Goal: Task Accomplishment & Management: Use online tool/utility

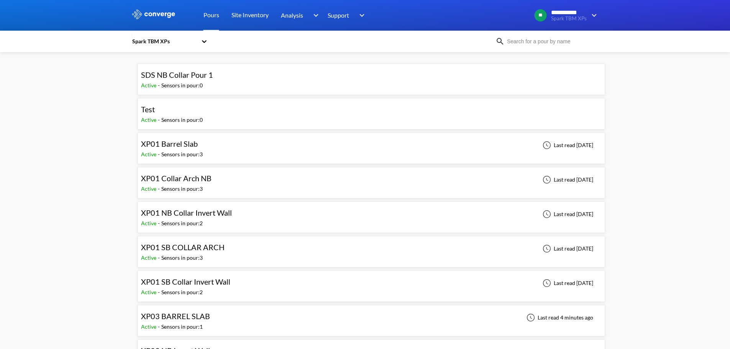
scroll to position [38, 0]
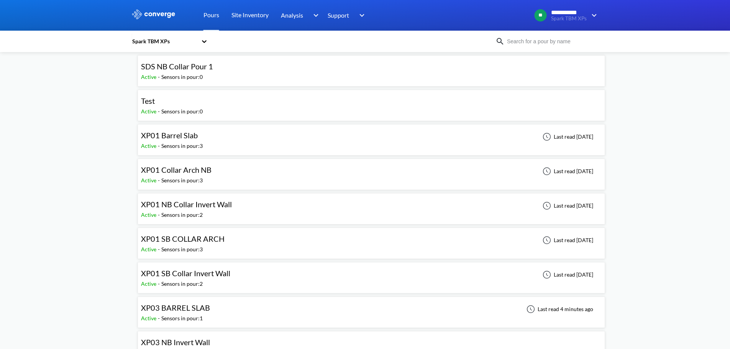
click at [242, 206] on div "XP01 NB Collar Invert Wall Active - Sensors in pour: 2 Last read [DATE]" at bounding box center [371, 209] width 460 height 25
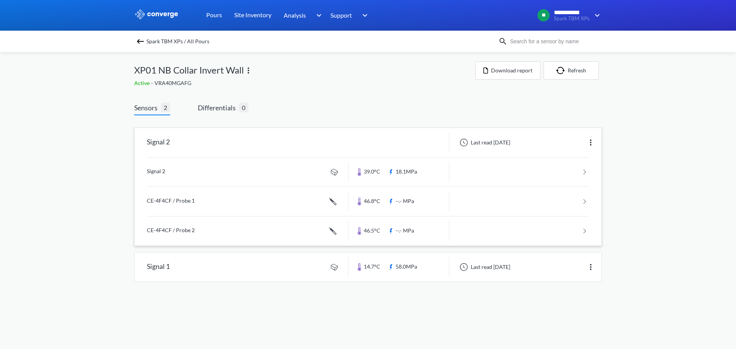
click at [592, 144] on img at bounding box center [590, 142] width 9 height 9
click at [618, 109] on div "**********" at bounding box center [368, 148] width 736 height 297
click at [514, 73] on button "Download report" at bounding box center [507, 70] width 65 height 18
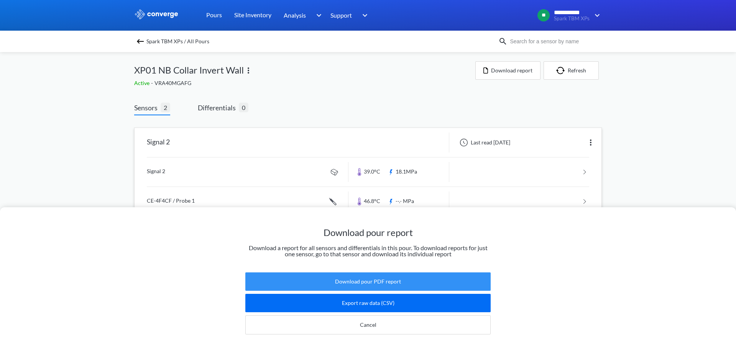
click at [383, 277] on button "Download pour PDF report" at bounding box center [367, 281] width 245 height 18
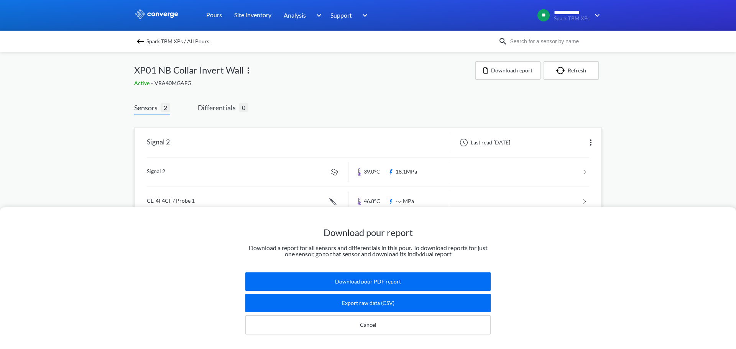
click at [332, 107] on div "Download pour report Download a report for all sensors and differentials in thi…" at bounding box center [368, 174] width 736 height 349
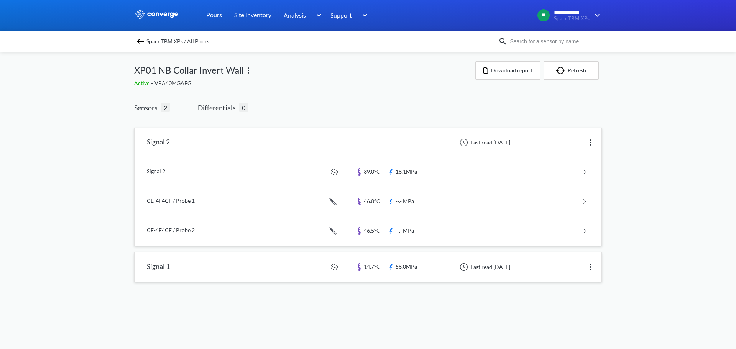
click at [239, 269] on link at bounding box center [367, 266] width 467 height 29
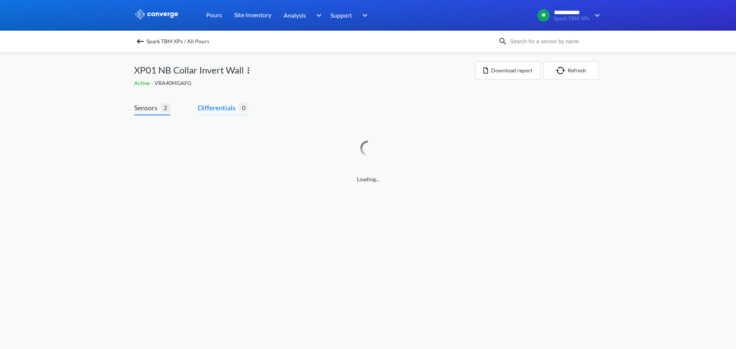
click at [225, 111] on span "Differentials" at bounding box center [218, 107] width 41 height 11
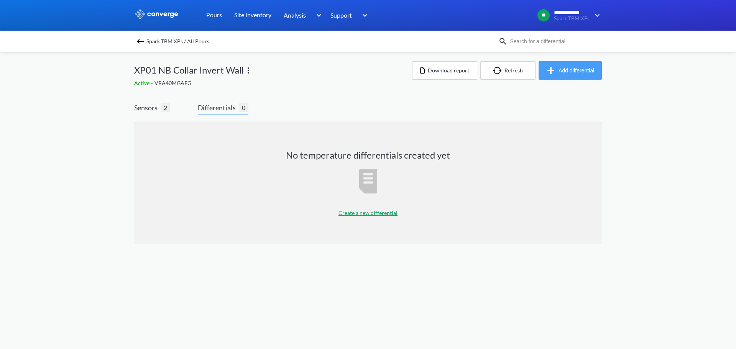
click at [570, 65] on button "Add differential" at bounding box center [569, 70] width 63 height 18
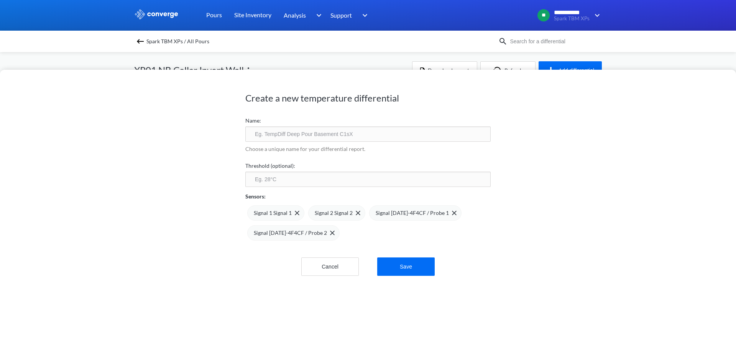
click at [335, 141] on input "text" at bounding box center [367, 133] width 245 height 15
type input "Differential 1"
click at [333, 185] on input "number" at bounding box center [367, 179] width 245 height 15
type input "75"
click at [330, 232] on img at bounding box center [332, 233] width 5 height 5
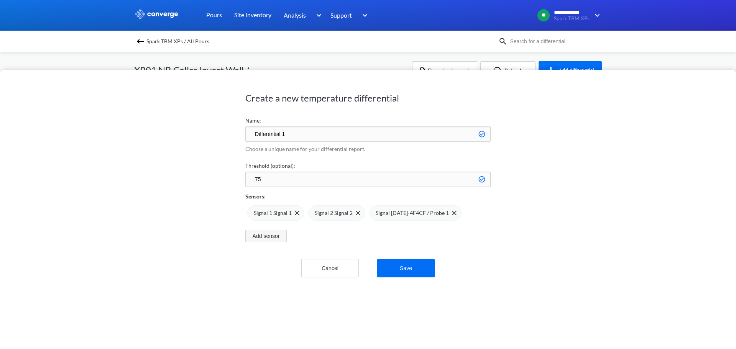
click at [277, 233] on button "Add sensor" at bounding box center [265, 236] width 41 height 12
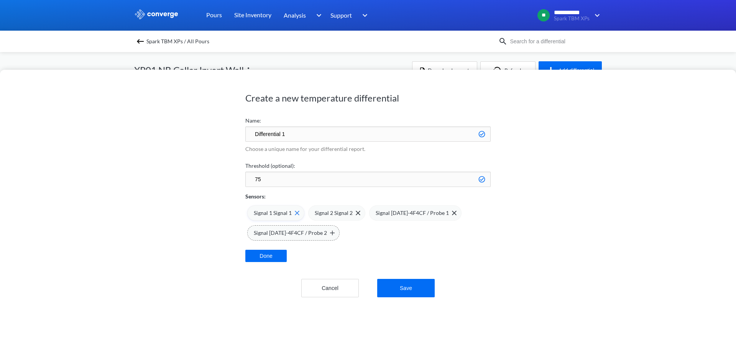
click at [295, 213] on img at bounding box center [297, 213] width 5 height 5
click at [330, 234] on img at bounding box center [332, 233] width 5 height 5
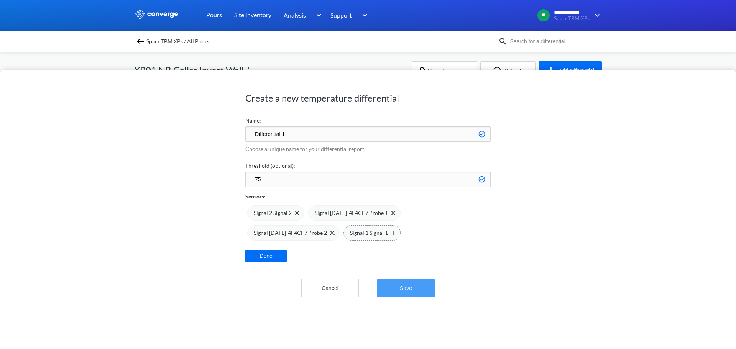
click at [417, 284] on button "Save" at bounding box center [405, 288] width 57 height 18
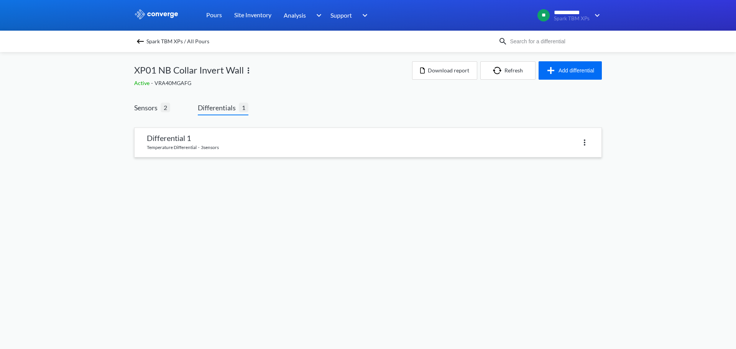
click at [533, 140] on div at bounding box center [478, 142] width 221 height 11
click at [586, 142] on img at bounding box center [584, 142] width 9 height 9
drag, startPoint x: 432, startPoint y: 139, endPoint x: 297, endPoint y: 139, distance: 135.2
click at [431, 139] on div "Delete" at bounding box center [478, 142] width 221 height 11
click at [188, 134] on link at bounding box center [367, 142] width 467 height 29
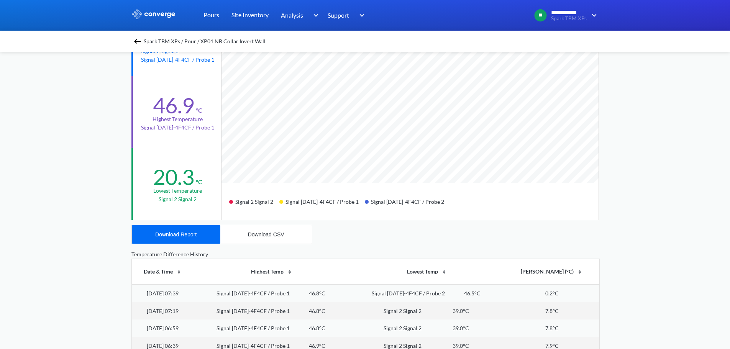
scroll to position [192, 0]
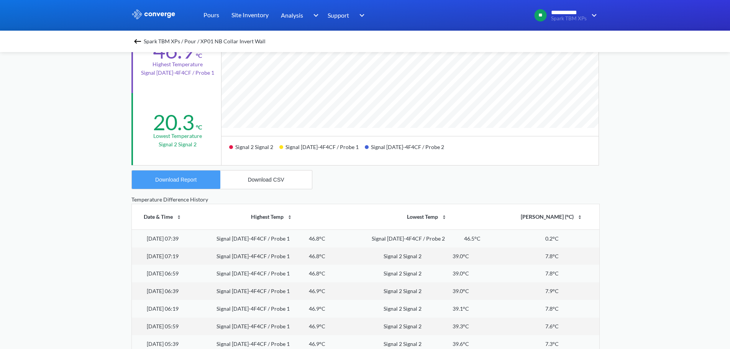
click at [202, 183] on button "Download Report" at bounding box center [176, 179] width 88 height 18
click at [61, 78] on div "**********" at bounding box center [365, 129] width 730 height 642
click at [142, 37] on img at bounding box center [137, 41] width 9 height 9
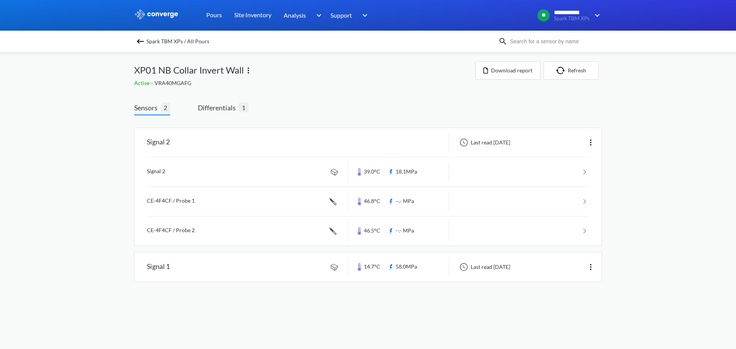
click at [143, 41] on img at bounding box center [140, 41] width 9 height 9
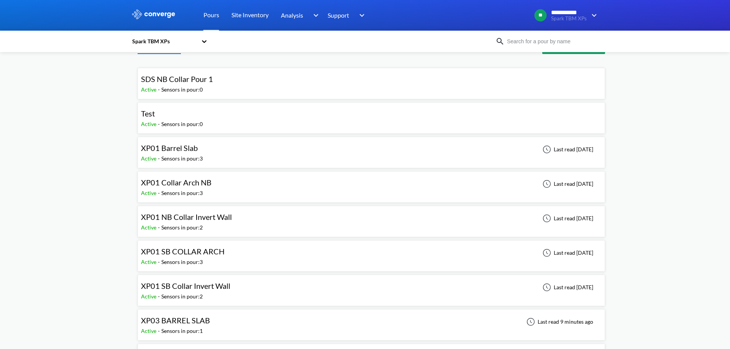
scroll to position [38, 0]
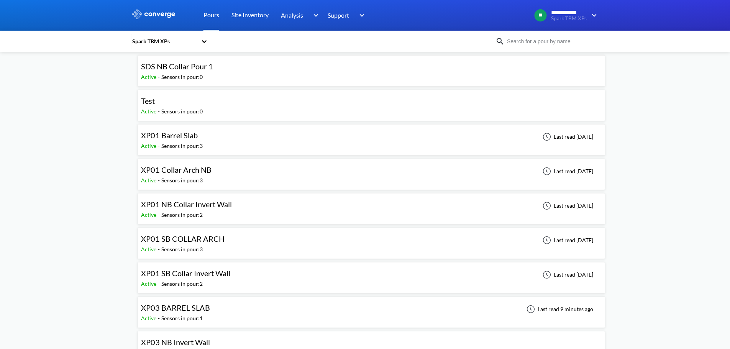
click at [247, 273] on div "XP01 SB Collar Invert Wall Active - Sensors in pour: 2 Last read [DATE]" at bounding box center [371, 277] width 460 height 25
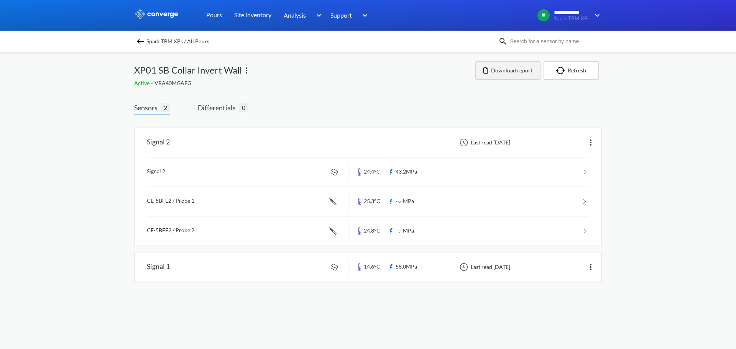
click at [527, 72] on button "Download report" at bounding box center [507, 70] width 65 height 18
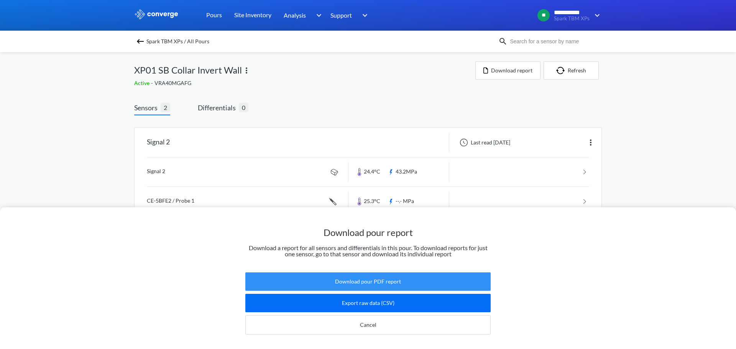
click at [390, 275] on button "Download pour PDF report" at bounding box center [367, 281] width 245 height 18
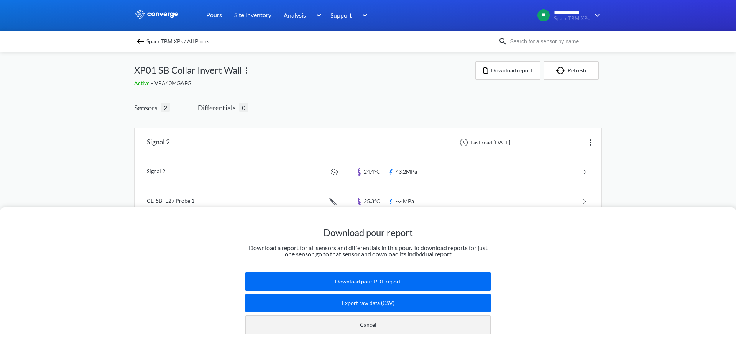
click at [400, 315] on button "Cancel" at bounding box center [367, 324] width 245 height 19
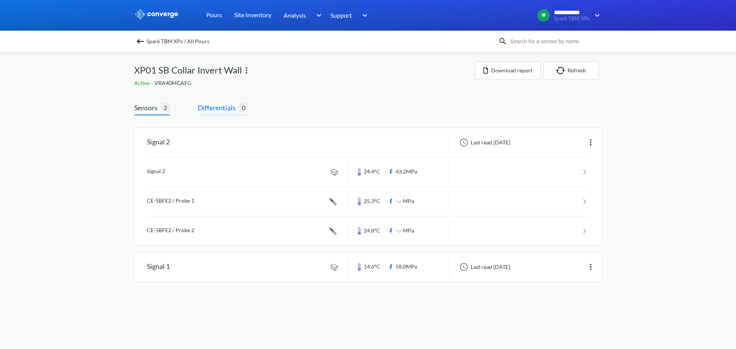
click at [215, 108] on span "Differentials" at bounding box center [218, 107] width 41 height 11
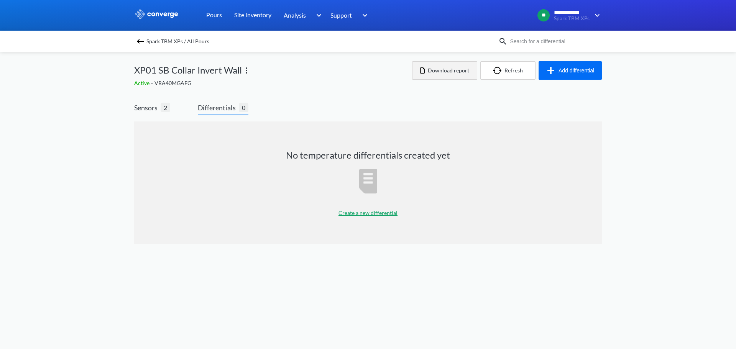
click at [448, 68] on button "Download report" at bounding box center [444, 70] width 65 height 18
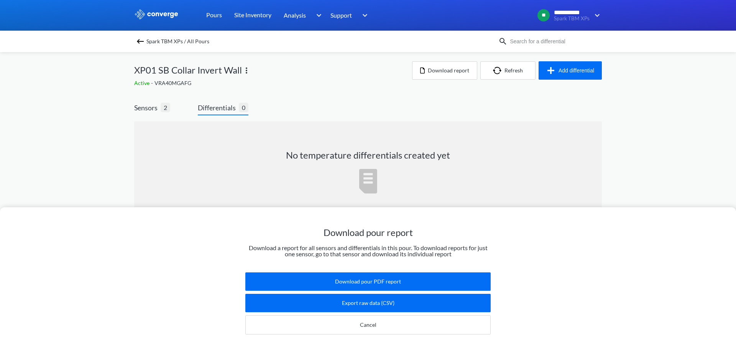
click at [524, 126] on div "Download pour report Download a report for all sensors and differentials in thi…" at bounding box center [368, 174] width 736 height 349
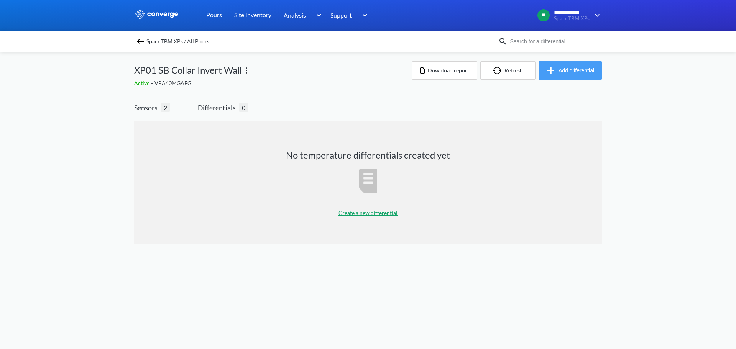
click at [570, 76] on button "Add differential" at bounding box center [569, 70] width 63 height 18
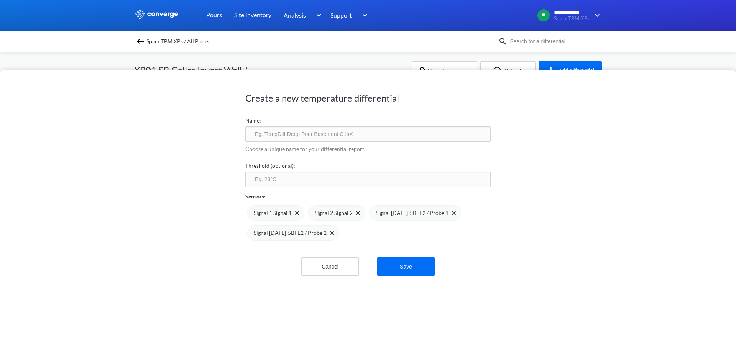
click at [297, 127] on input "text" at bounding box center [367, 133] width 245 height 15
type input "Differential 1"
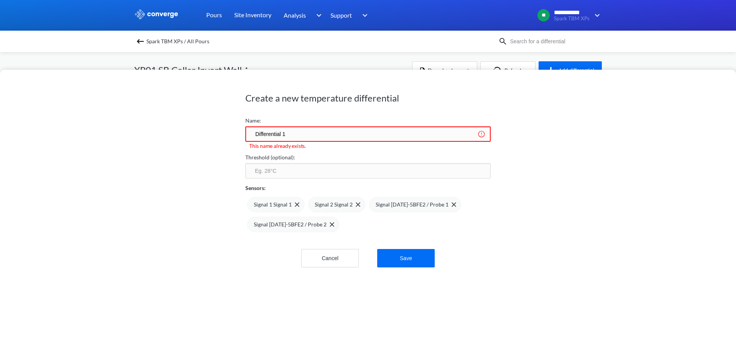
click at [288, 167] on input "number" at bounding box center [367, 170] width 245 height 15
type input "75"
click at [193, 170] on div "Create a new temperature differential Name: Differential 1 This name already ex…" at bounding box center [368, 209] width 736 height 279
click at [303, 123] on label "Name:" at bounding box center [367, 120] width 245 height 8
click at [301, 133] on input "Differential 1" at bounding box center [367, 133] width 245 height 15
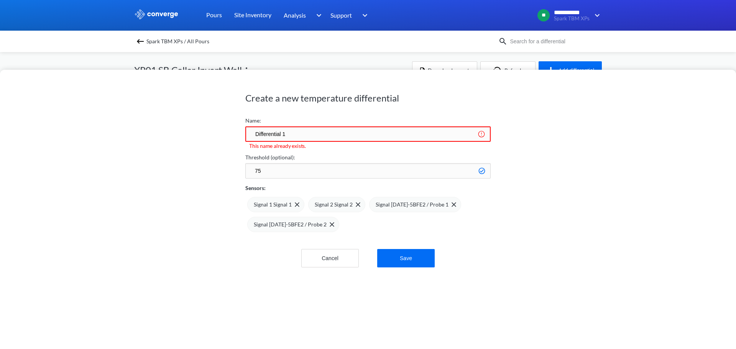
drag, startPoint x: 295, startPoint y: 133, endPoint x: 241, endPoint y: 133, distance: 54.4
click at [241, 133] on div "Create a new temperature differential Name: Differential 1 This name already ex…" at bounding box center [368, 209] width 736 height 279
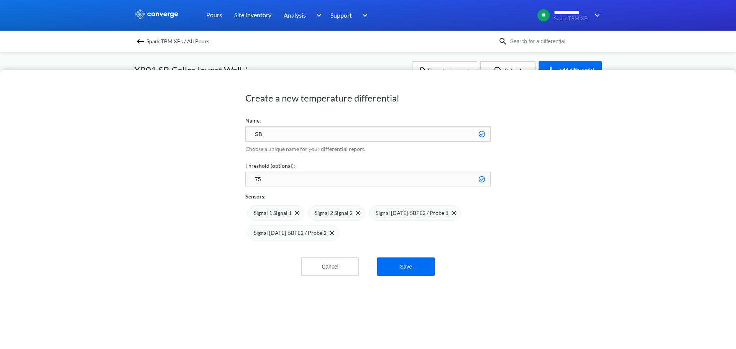
type input "S"
type input "XP1 SB Differential"
click at [295, 212] on img at bounding box center [297, 213] width 5 height 5
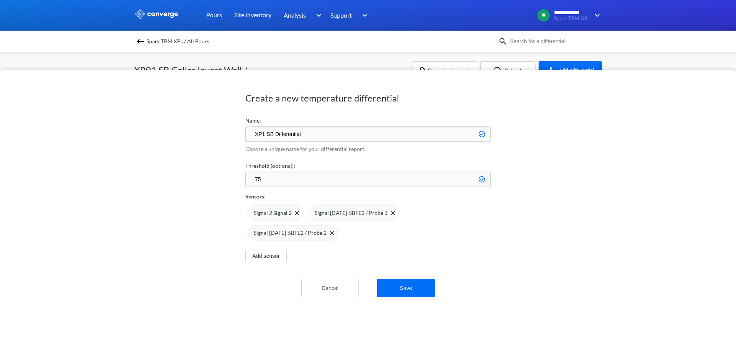
click at [203, 216] on div "Create a new temperature differential Name: XP1 SB Differential Choose a unique…" at bounding box center [368, 209] width 736 height 279
click at [417, 279] on button "Save" at bounding box center [405, 288] width 57 height 18
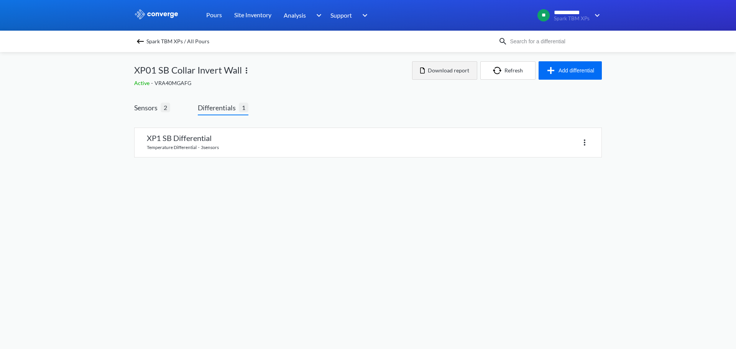
click at [440, 74] on button "Download report" at bounding box center [444, 70] width 65 height 18
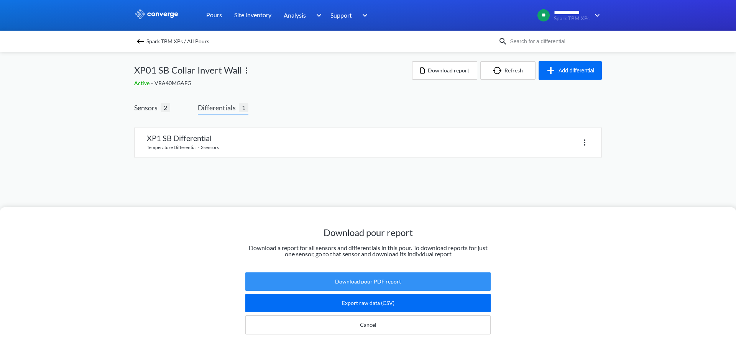
click at [376, 272] on button "Download pour PDF report" at bounding box center [367, 281] width 245 height 18
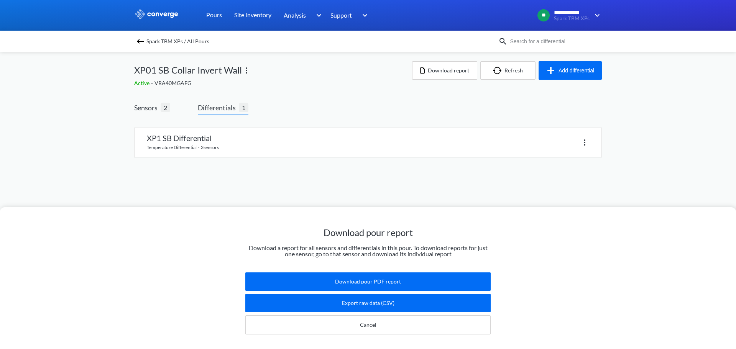
drag, startPoint x: 301, startPoint y: 93, endPoint x: 218, endPoint y: 83, distance: 83.1
click at [301, 93] on div "Download pour report Download a report for all sensors and differentials in thi…" at bounding box center [368, 174] width 736 height 349
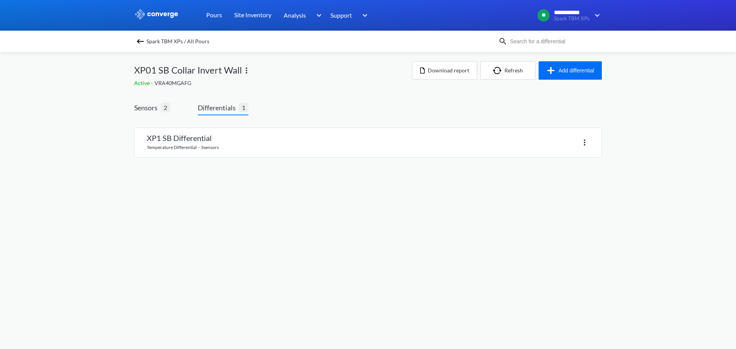
click at [141, 41] on img at bounding box center [140, 41] width 9 height 9
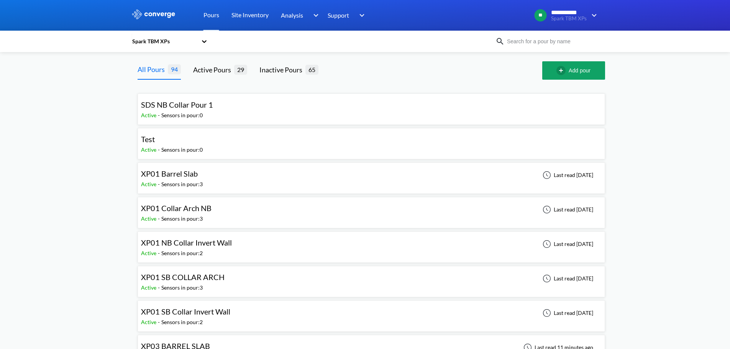
scroll to position [38, 0]
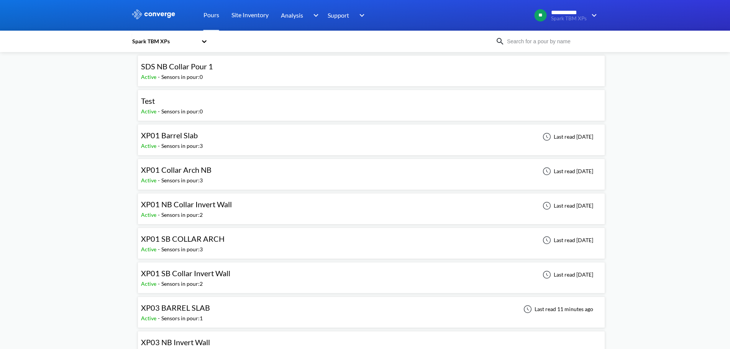
click at [308, 211] on div "XP01 NB Collar Invert Wall Active - Sensors in pour: 2 Last read [DATE]" at bounding box center [371, 209] width 460 height 25
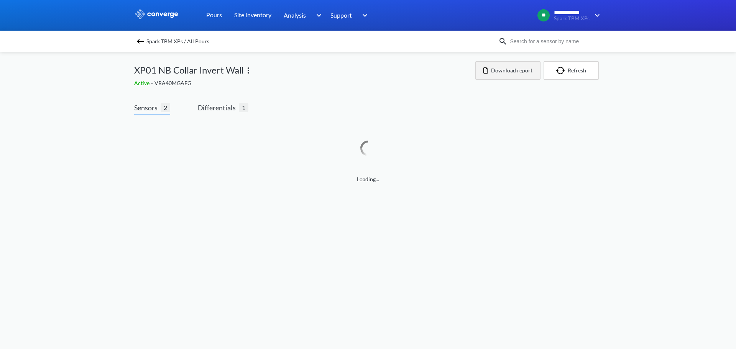
click at [520, 68] on button "Download report" at bounding box center [507, 70] width 65 height 18
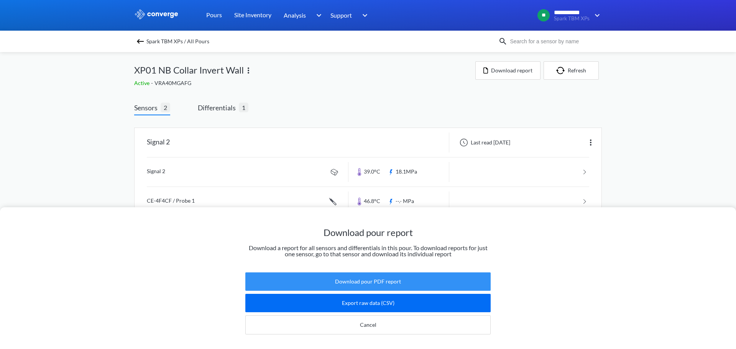
click at [363, 272] on button "Download pour PDF report" at bounding box center [367, 281] width 245 height 18
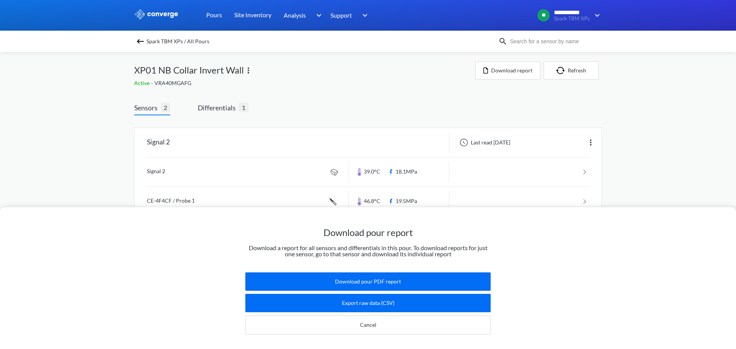
click at [312, 96] on div "Download pour report Download a report for all sensors and differentials in thi…" at bounding box center [368, 174] width 736 height 349
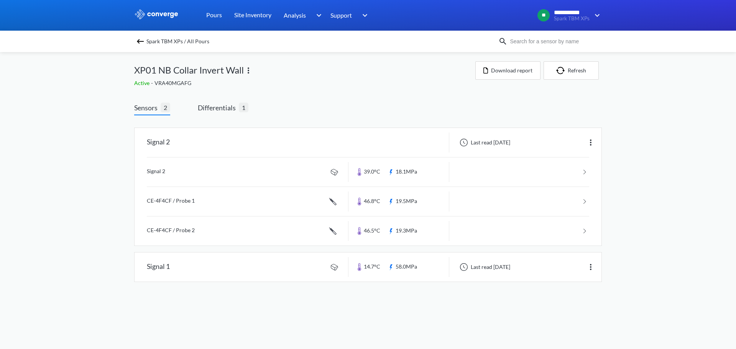
click at [143, 38] on img at bounding box center [140, 41] width 9 height 9
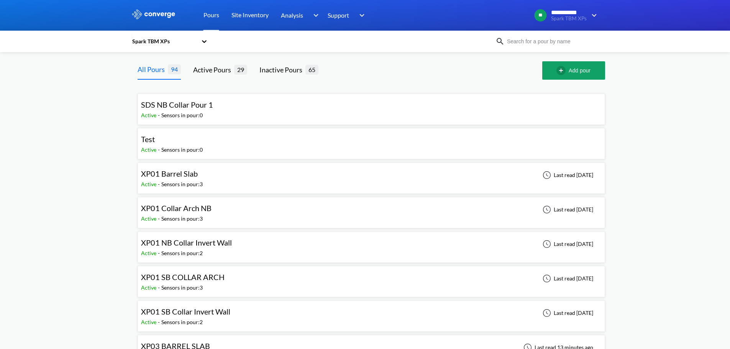
click at [305, 172] on div "XP01 Barrel Slab Active - Sensors in pour: 3 Last read [DATE]" at bounding box center [371, 178] width 460 height 25
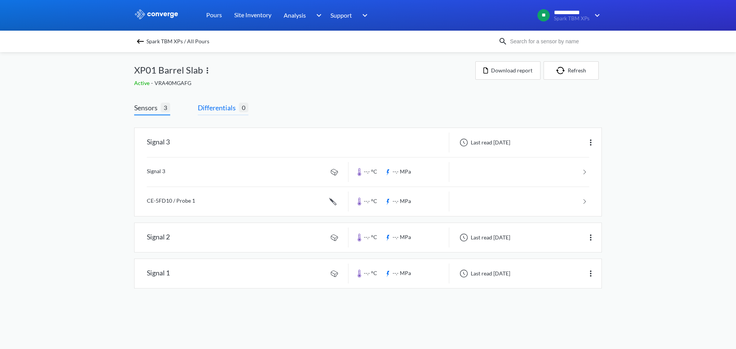
click at [224, 108] on span "Differentials" at bounding box center [218, 107] width 41 height 11
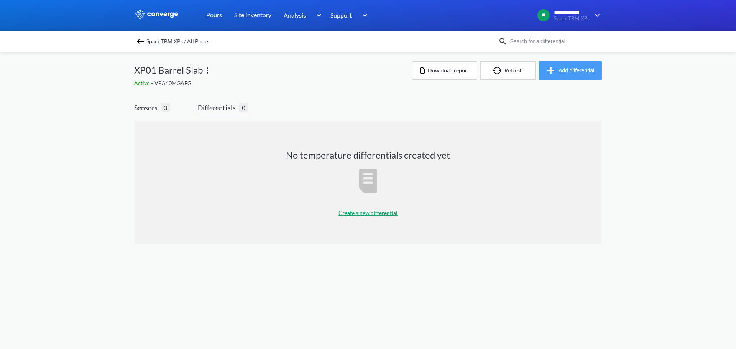
click at [546, 73] on img "button" at bounding box center [552, 70] width 12 height 9
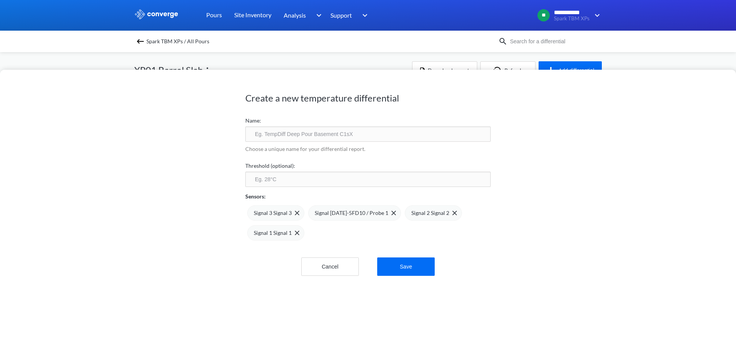
click at [329, 142] on div "Choose a unique name for your differential report." at bounding box center [367, 150] width 245 height 17
click at [330, 137] on input "text" at bounding box center [367, 133] width 245 height 15
type input "XP1 Barrel Slab Differential"
click at [362, 182] on input "number" at bounding box center [367, 179] width 245 height 15
type input "75"
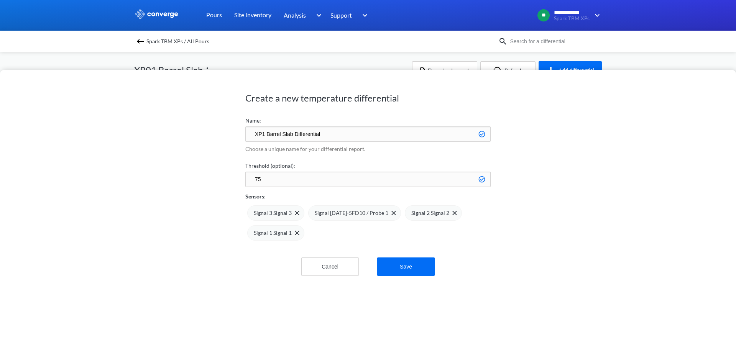
click at [212, 219] on div "Create a new temperature differential Name: XP1 Barrel Slab Differential Choose…" at bounding box center [368, 209] width 736 height 279
click at [295, 232] on img at bounding box center [297, 233] width 5 height 5
click at [444, 216] on div "Signal 2 Signal 2" at bounding box center [434, 213] width 46 height 8
click at [413, 262] on button "Save" at bounding box center [405, 268] width 57 height 18
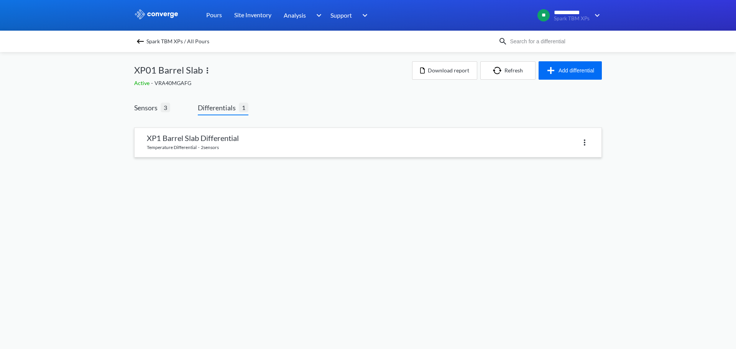
click at [280, 151] on link at bounding box center [367, 142] width 467 height 29
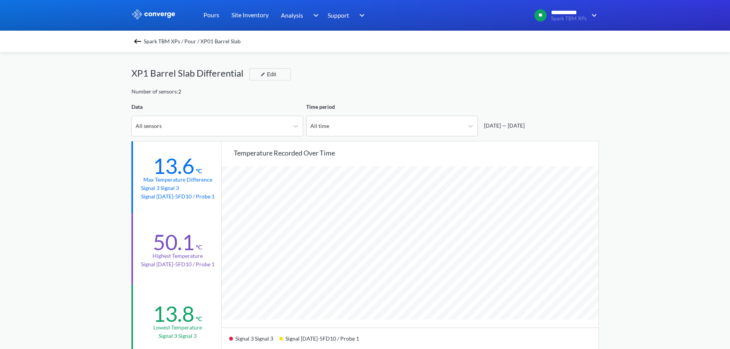
click at [145, 43] on div "Spark TBM XPs / Pour / XP01 Barrel Slab" at bounding box center [364, 41] width 467 height 11
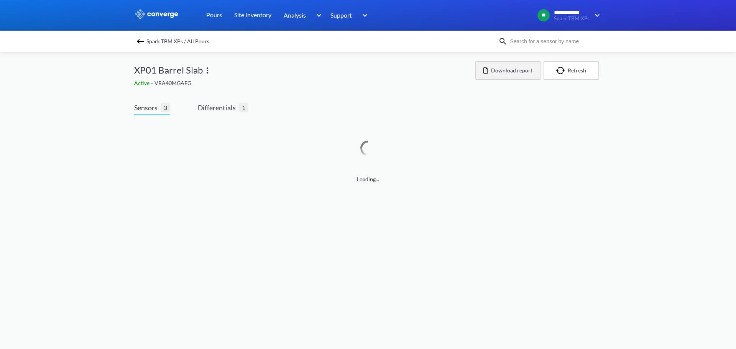
click at [509, 72] on button "Download report" at bounding box center [507, 70] width 65 height 18
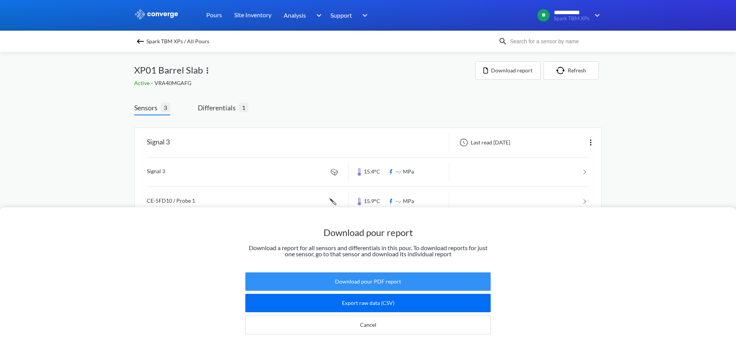
click at [403, 276] on button "Download pour PDF report" at bounding box center [367, 281] width 245 height 18
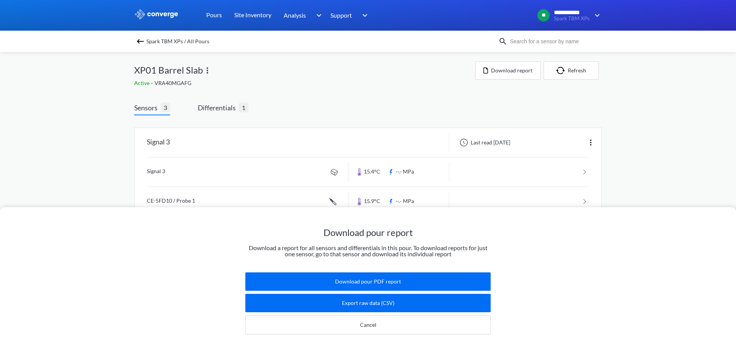
click at [71, 106] on div "Download pour report Download a report for all sensors and differentials in thi…" at bounding box center [368, 174] width 736 height 349
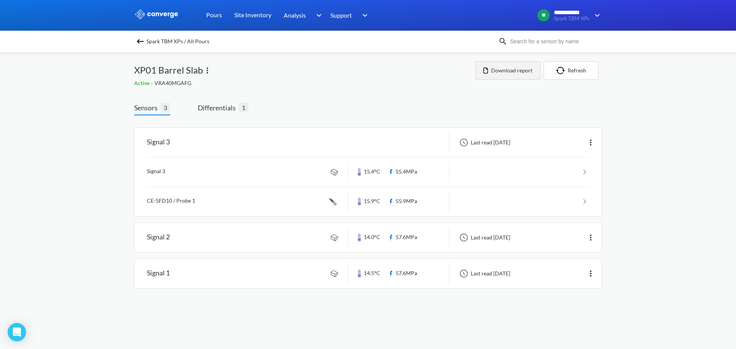
click at [507, 74] on button "Download report" at bounding box center [507, 70] width 65 height 18
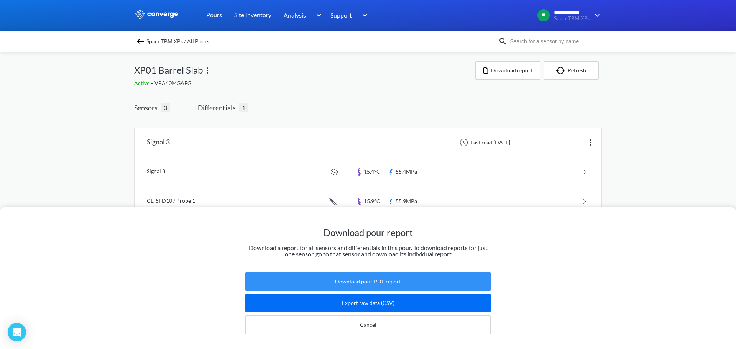
click at [387, 275] on button "Download pour PDF report" at bounding box center [367, 281] width 245 height 18
